Goal: Transaction & Acquisition: Purchase product/service

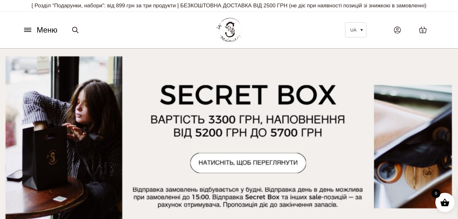
click at [29, 28] on icon at bounding box center [28, 30] width 10 height 7
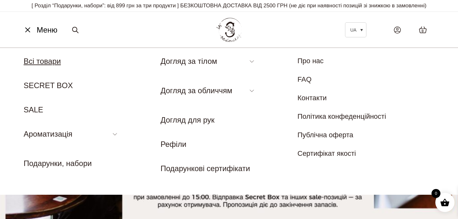
click at [42, 63] on link "Всі товари" at bounding box center [42, 61] width 37 height 9
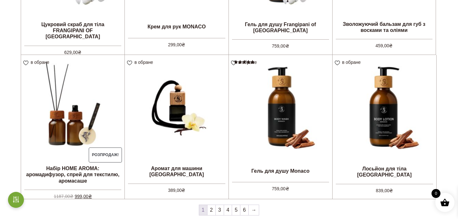
scroll to position [509, 0]
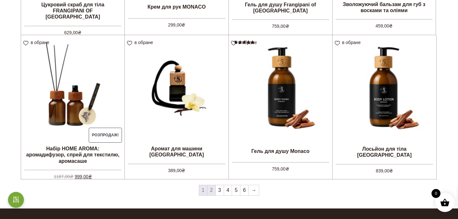
click at [212, 191] on link "2" at bounding box center [212, 190] width 8 height 10
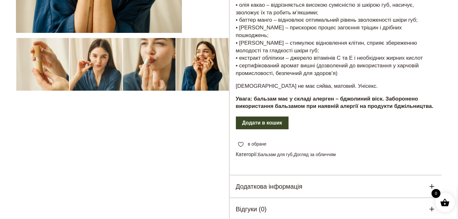
scroll to position [182, 0]
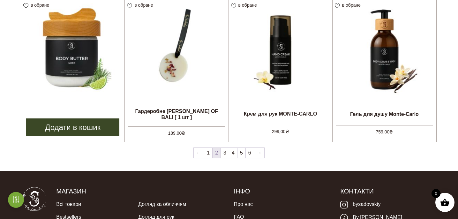
scroll to position [553, 0]
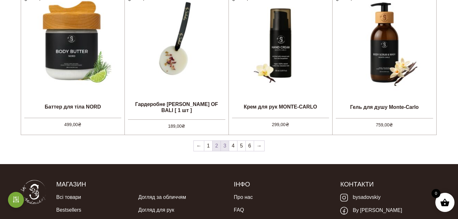
click at [224, 147] on link "3" at bounding box center [225, 146] width 8 height 10
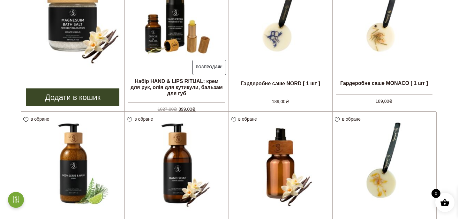
scroll to position [427, 0]
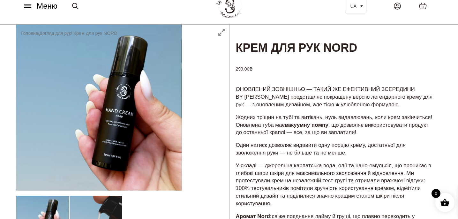
scroll to position [18, 0]
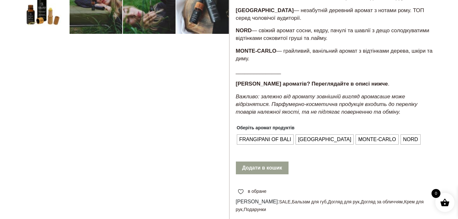
scroll to position [241, 0]
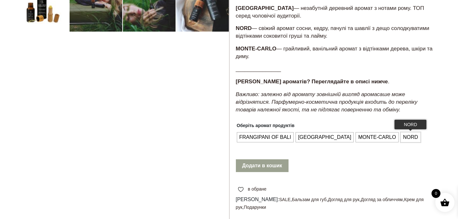
click at [402, 135] on span "NORD" at bounding box center [411, 137] width 18 height 10
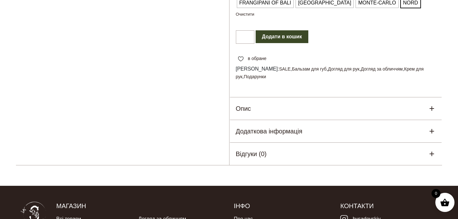
scroll to position [395, 0]
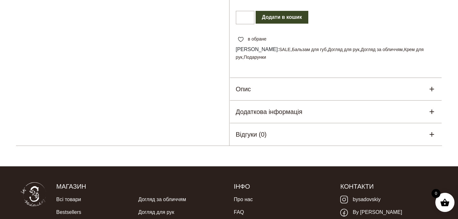
click at [432, 86] on icon at bounding box center [432, 89] width 8 height 8
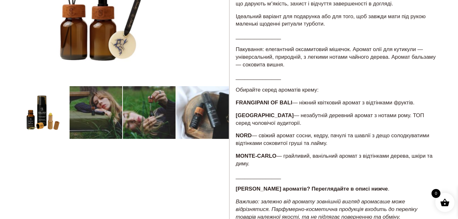
scroll to position [114, 0]
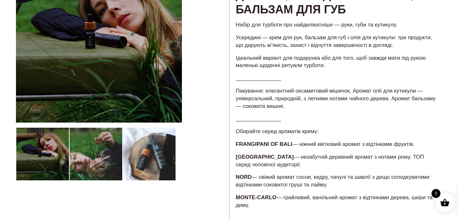
scroll to position [82, 0]
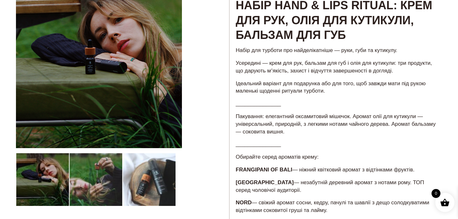
scroll to position [54, 0]
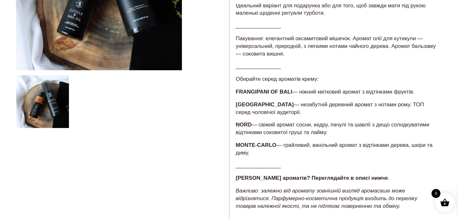
scroll to position [145, 0]
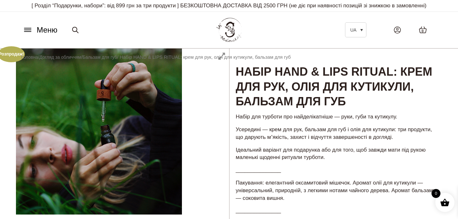
click at [12, 14] on header "Меню UA Всі товари SECRET BOX SALE Ароматизація Аромадифузор Спрей для текстилю…" at bounding box center [229, 30] width 458 height 37
